Goal: Navigation & Orientation: Find specific page/section

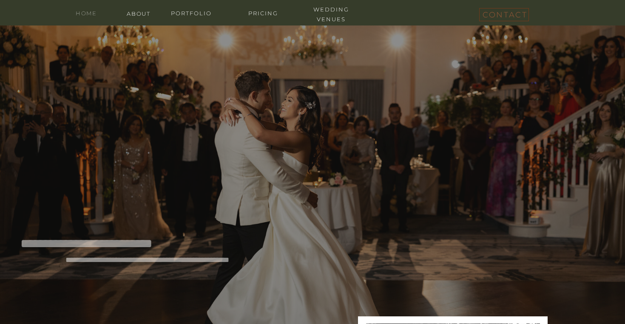
click at [91, 13] on nav "home" at bounding box center [86, 12] width 34 height 8
click at [144, 10] on nav "about" at bounding box center [139, 13] width 34 height 8
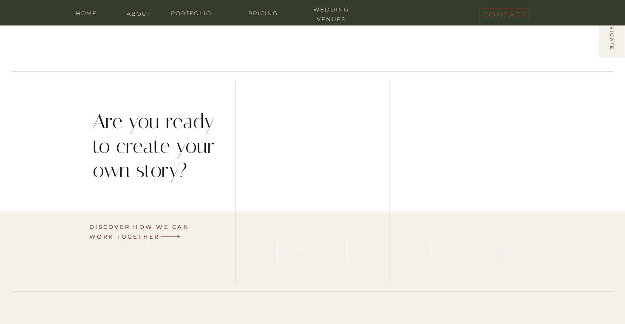
scroll to position [2133, 0]
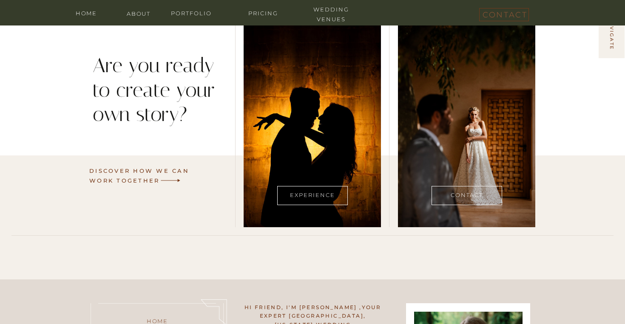
click at [471, 214] on div at bounding box center [466, 125] width 137 height 204
click at [471, 193] on h3 "Contact" at bounding box center [466, 195] width 79 height 11
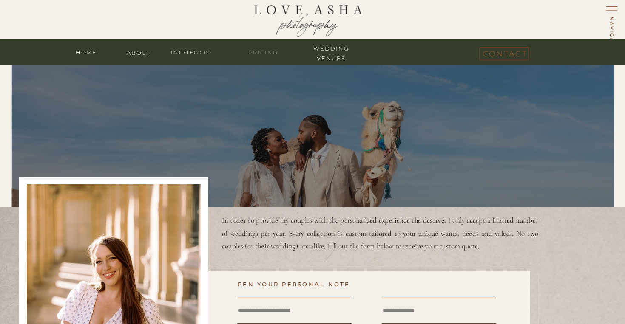
click at [259, 52] on nav "Pricing" at bounding box center [263, 52] width 51 height 8
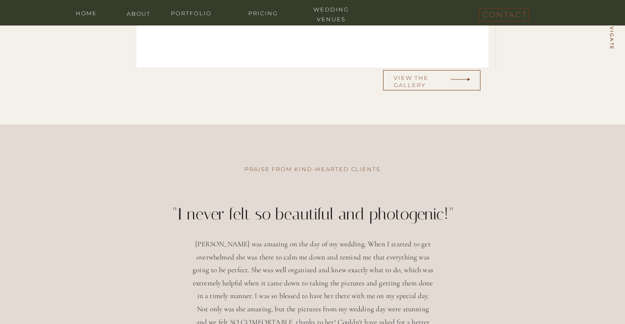
scroll to position [2884, 0]
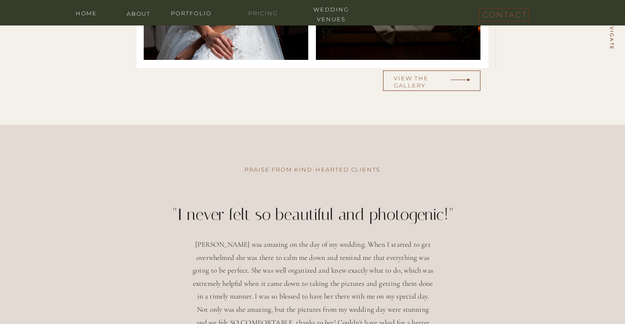
click at [263, 14] on nav "Pricing" at bounding box center [263, 12] width 51 height 8
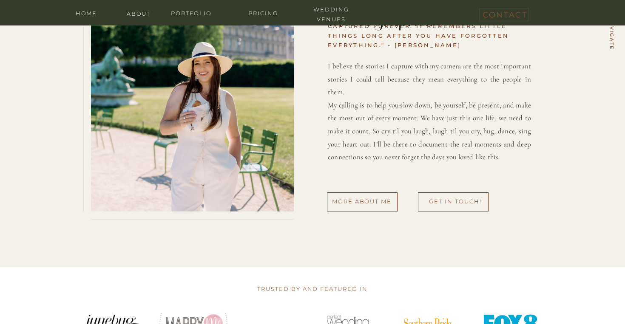
scroll to position [3372, 0]
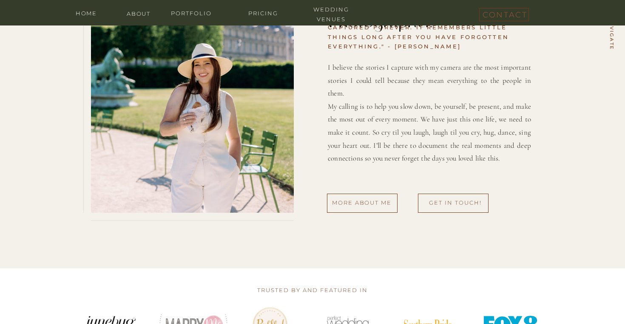
click at [203, 7] on div at bounding box center [192, 72] width 203 height 282
click at [203, 17] on div at bounding box center [192, 72] width 203 height 282
click at [203, 11] on nav "portfolio" at bounding box center [191, 12] width 51 height 8
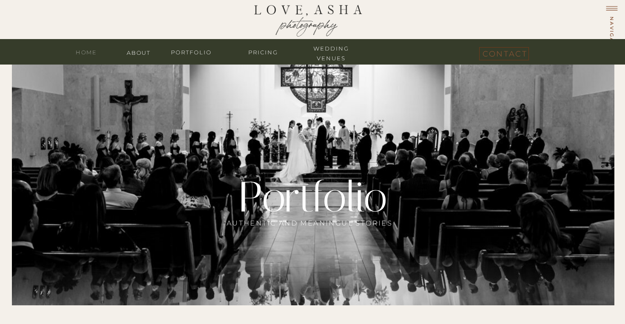
click at [91, 51] on nav "home" at bounding box center [86, 52] width 34 height 8
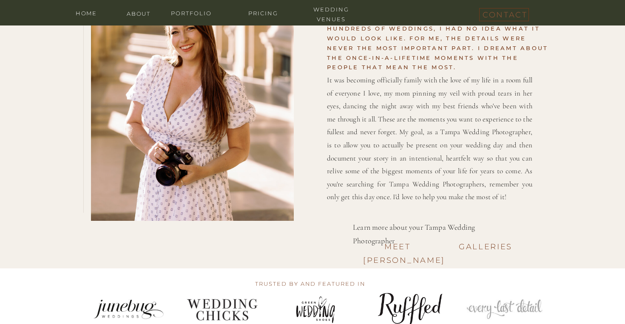
scroll to position [1054, 0]
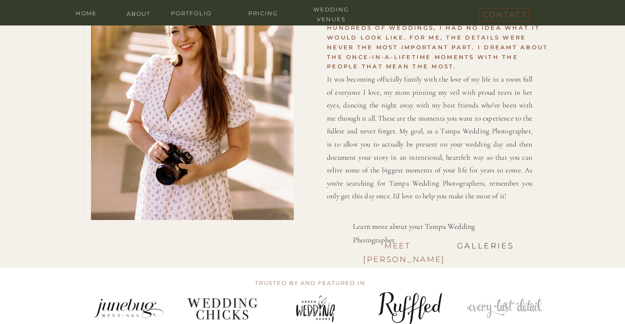
click at [482, 243] on h3 "Galleries" at bounding box center [485, 244] width 69 height 11
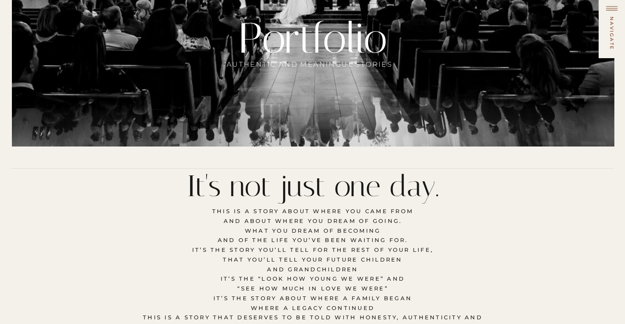
scroll to position [434, 0]
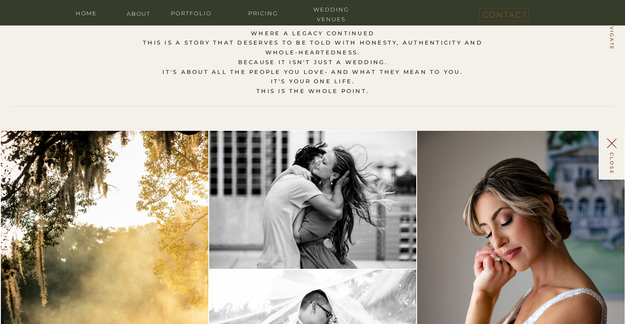
click at [332, 232] on img at bounding box center [312, 200] width 207 height 138
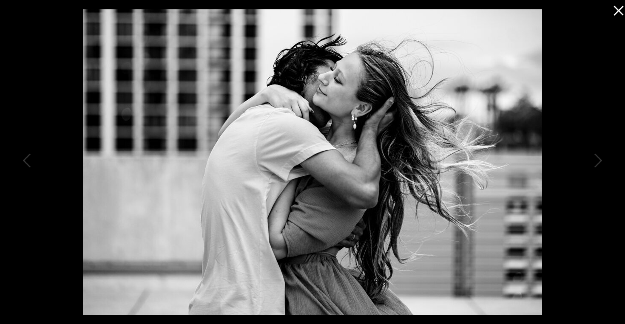
click at [619, 11] on icon at bounding box center [616, 8] width 17 height 17
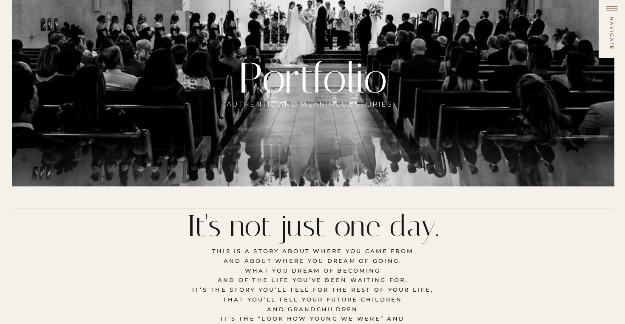
scroll to position [0, 0]
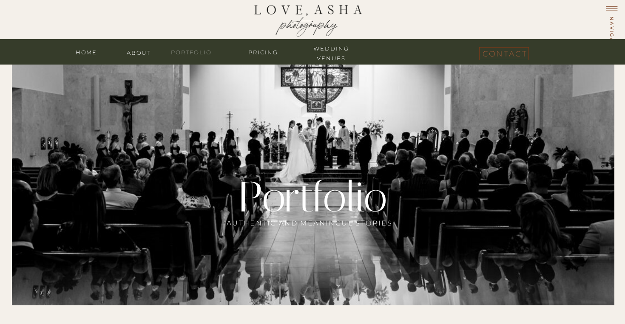
click at [198, 52] on nav "portfolio" at bounding box center [191, 52] width 51 height 8
click at [131, 54] on nav "about" at bounding box center [139, 52] width 34 height 8
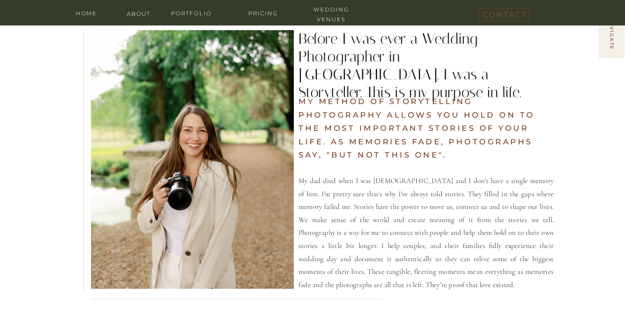
scroll to position [489, 0]
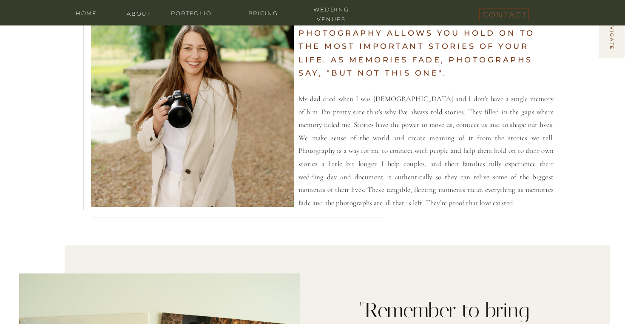
click at [88, 14] on nav "home" at bounding box center [86, 12] width 34 height 8
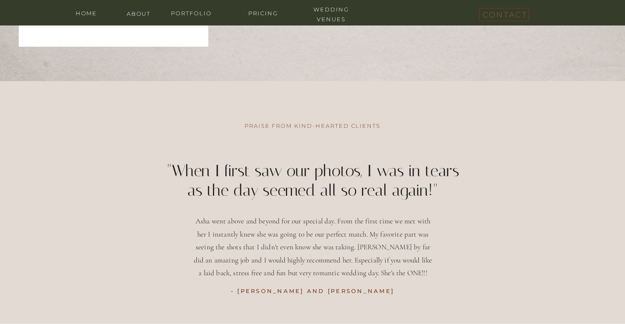
scroll to position [2646, 0]
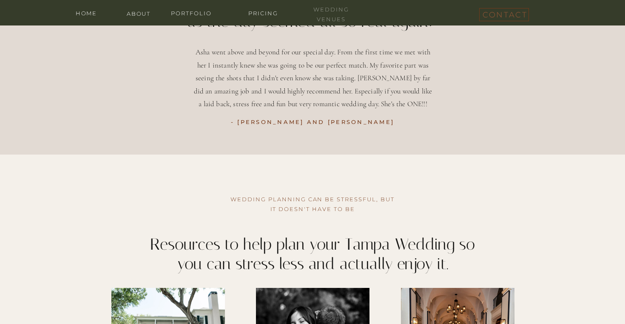
click at [336, 12] on nav "wedding venues" at bounding box center [331, 9] width 51 height 8
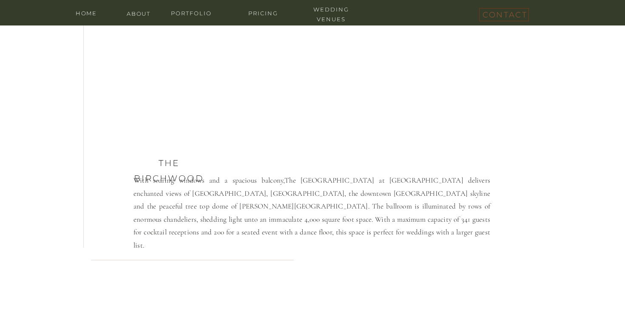
scroll to position [2976, 0]
